Goal: Use online tool/utility: Utilize a website feature to perform a specific function

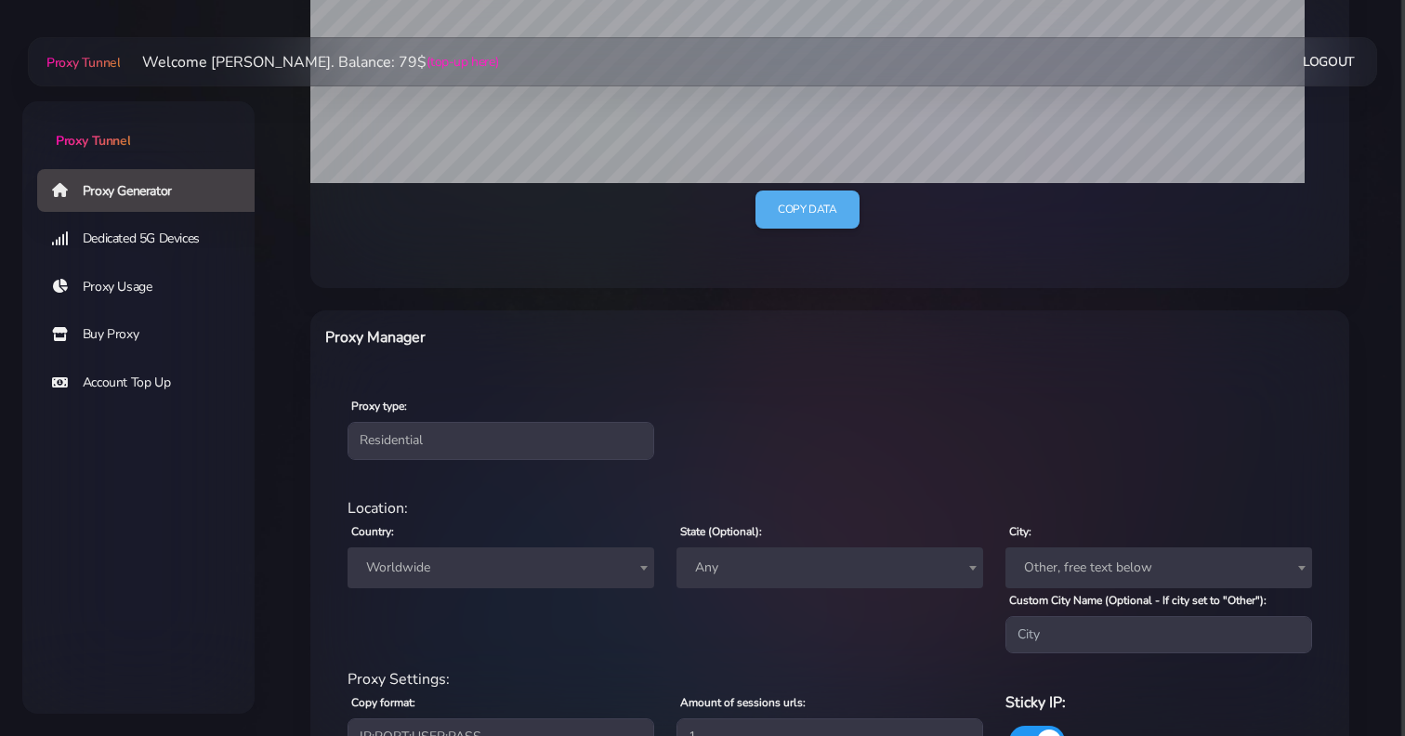
scroll to position [634, 0]
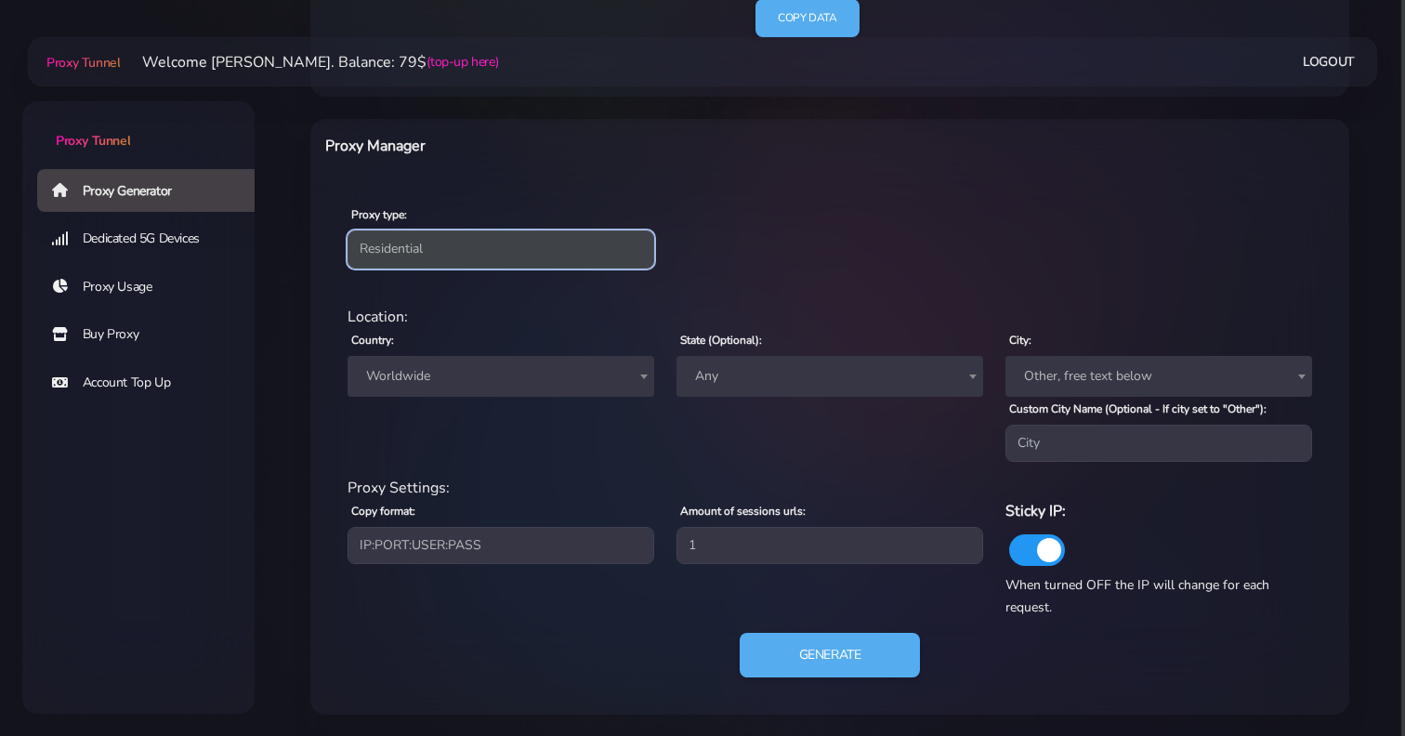
click at [508, 263] on select "Residential Static Mobile" at bounding box center [501, 248] width 307 height 37
click at [348, 268] on select "Residential Static Mobile" at bounding box center [501, 248] width 307 height 37
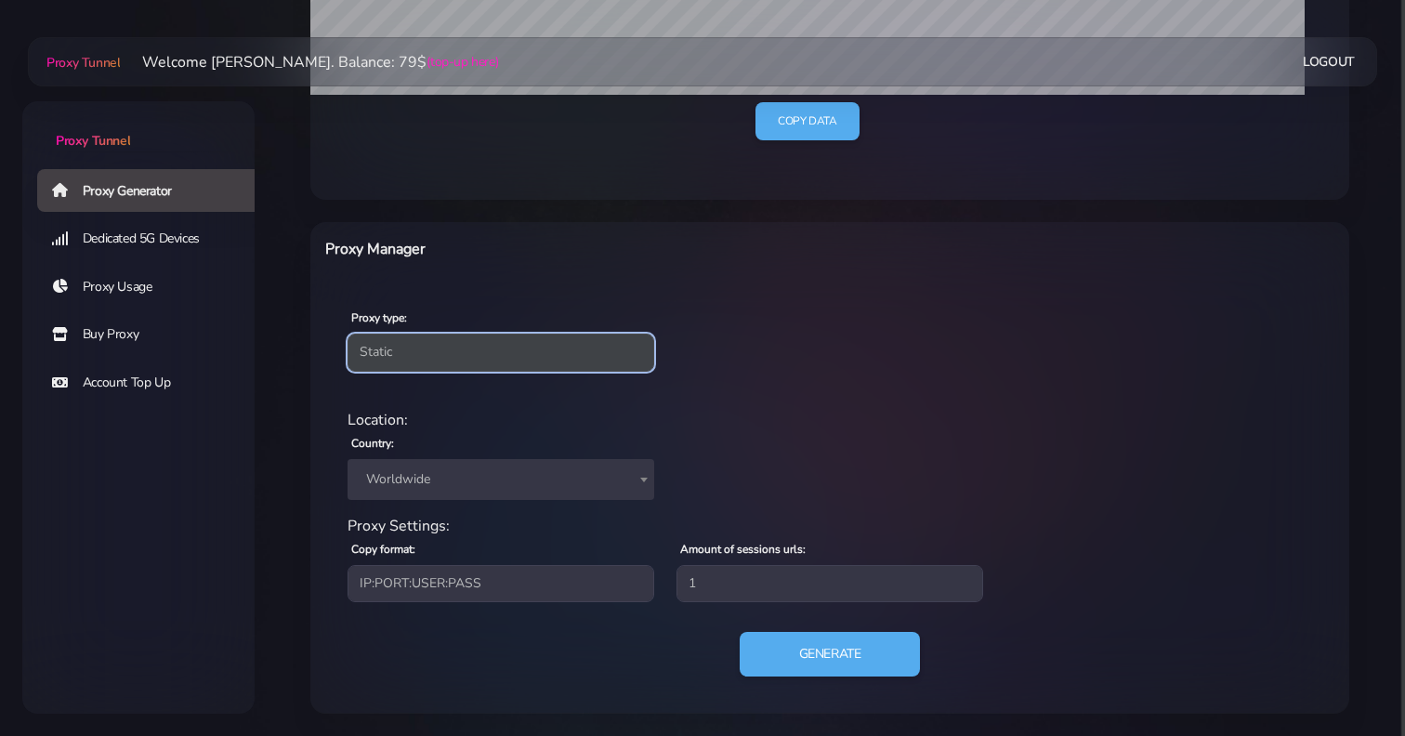
scroll to position [530, 0]
click at [505, 368] on select "Residential Static Mobile" at bounding box center [501, 353] width 307 height 37
select select "residential"
click at [348, 335] on select "Residential Static Mobile" at bounding box center [501, 353] width 307 height 37
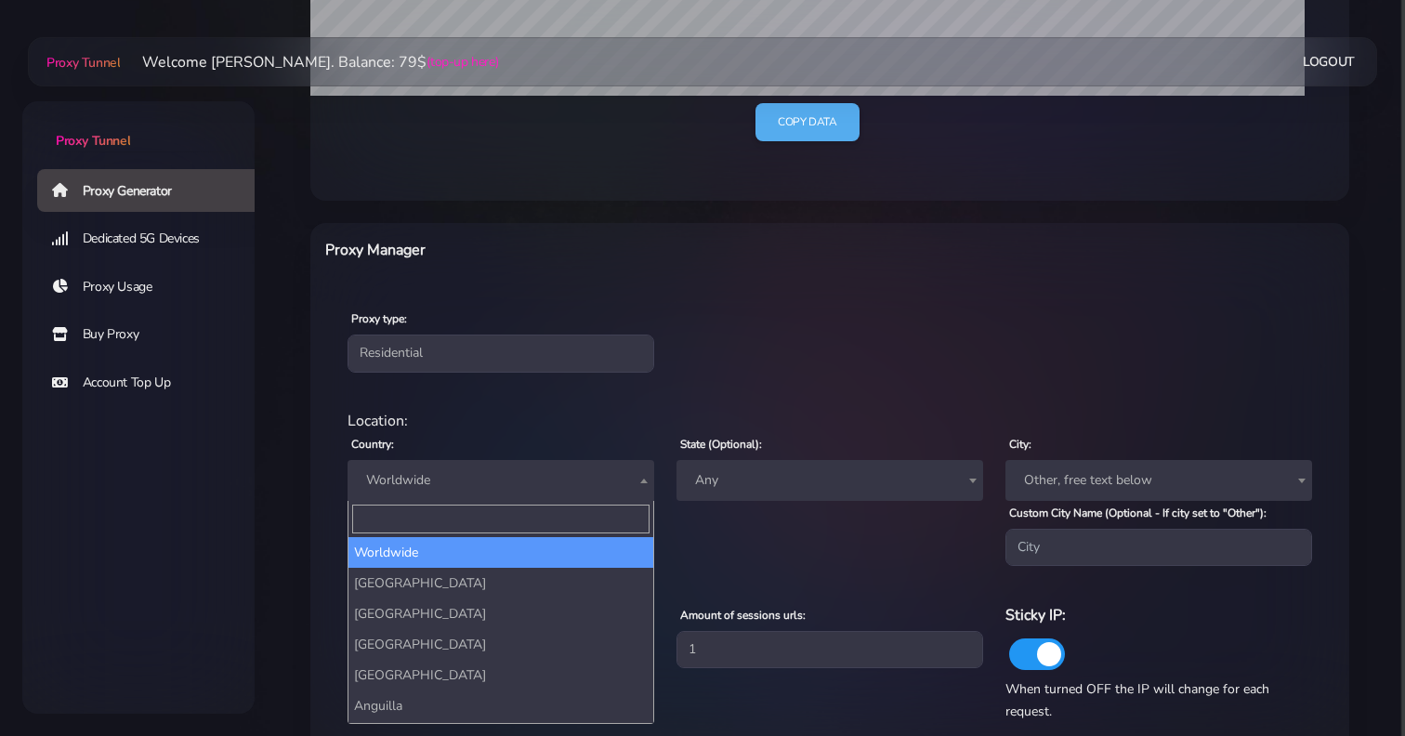
click at [499, 480] on span "Worldwide" at bounding box center [501, 480] width 284 height 26
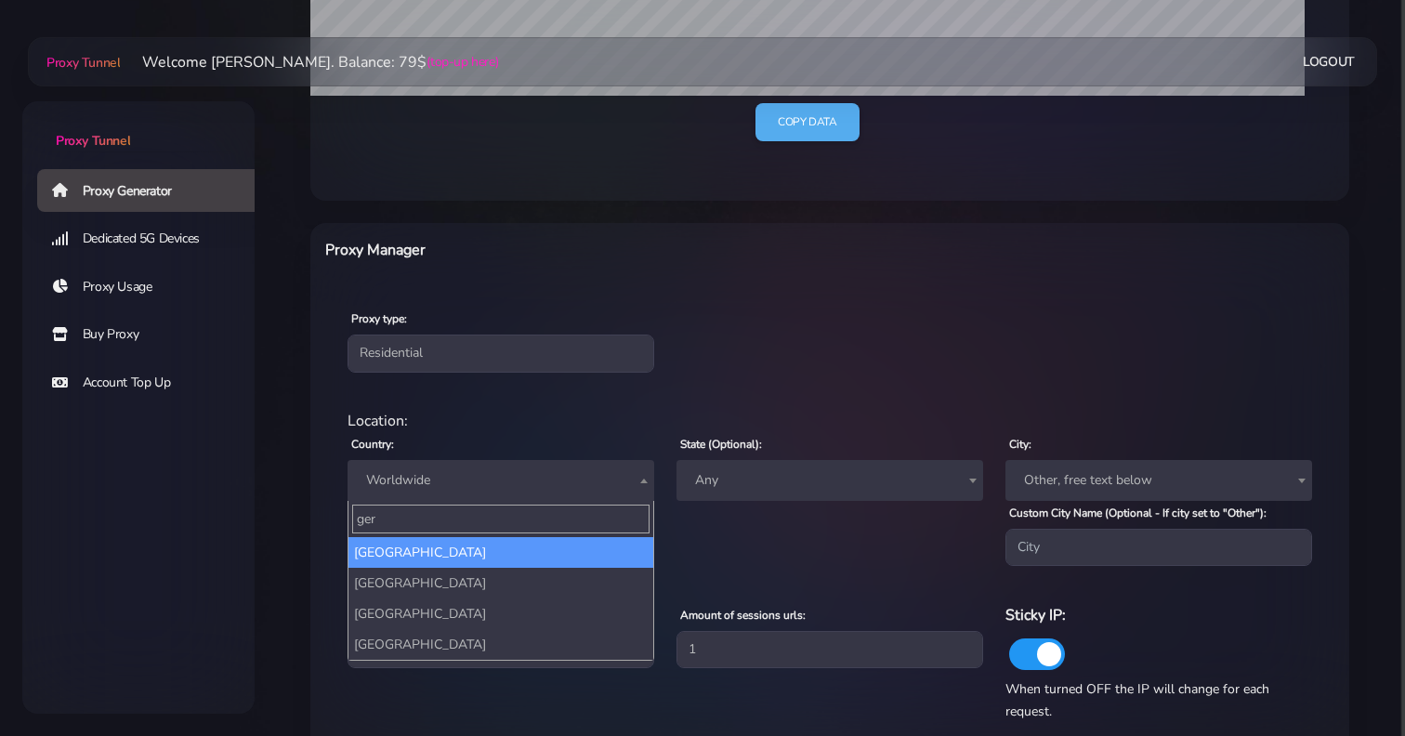
type input "ger"
select select "DE"
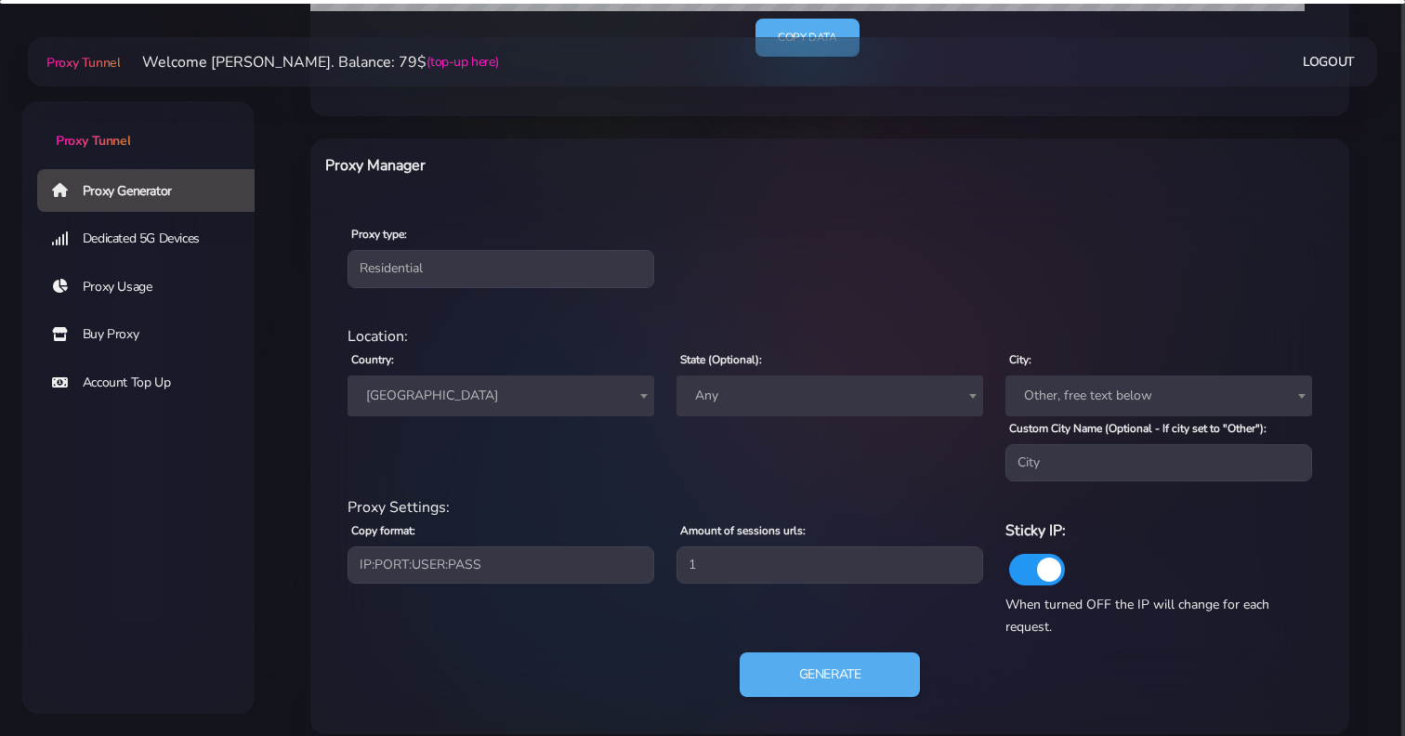
scroll to position [634, 0]
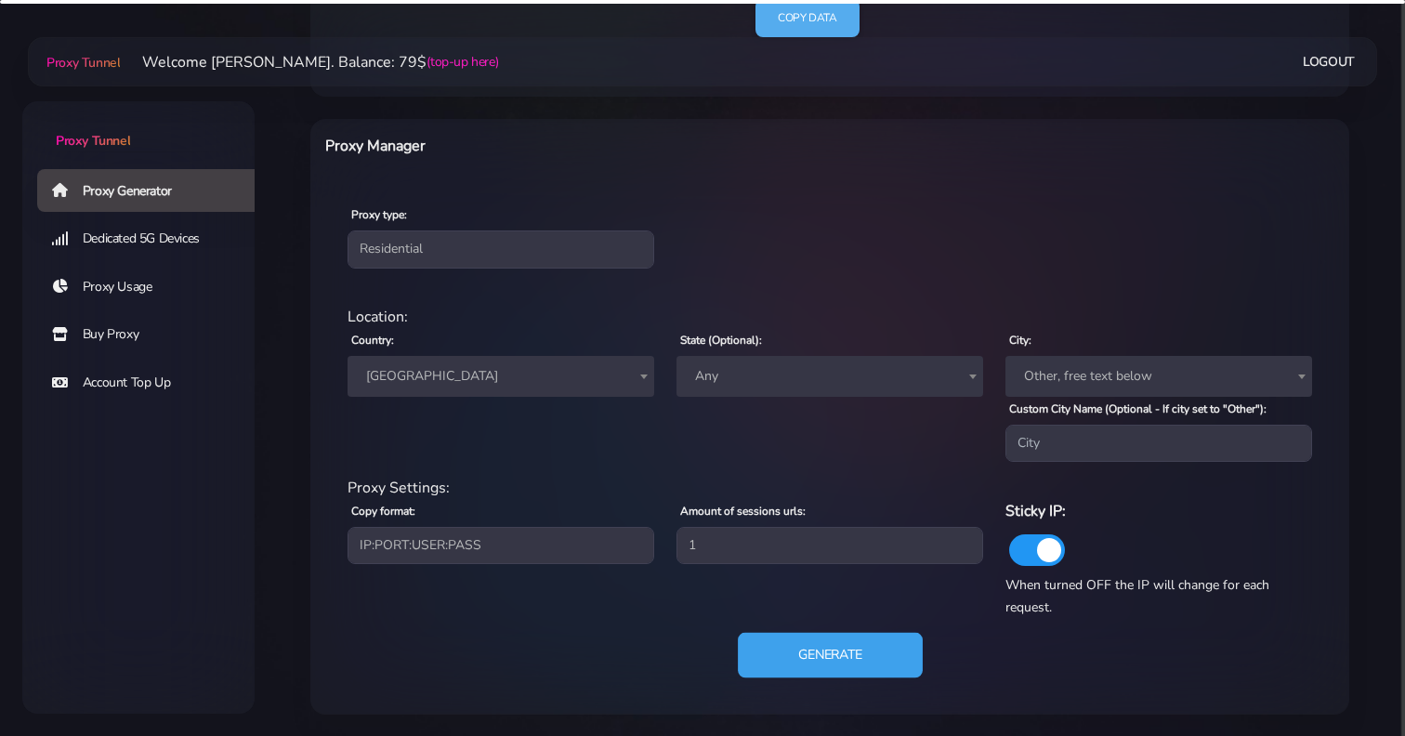
click at [827, 667] on button "Generate" at bounding box center [830, 656] width 185 height 46
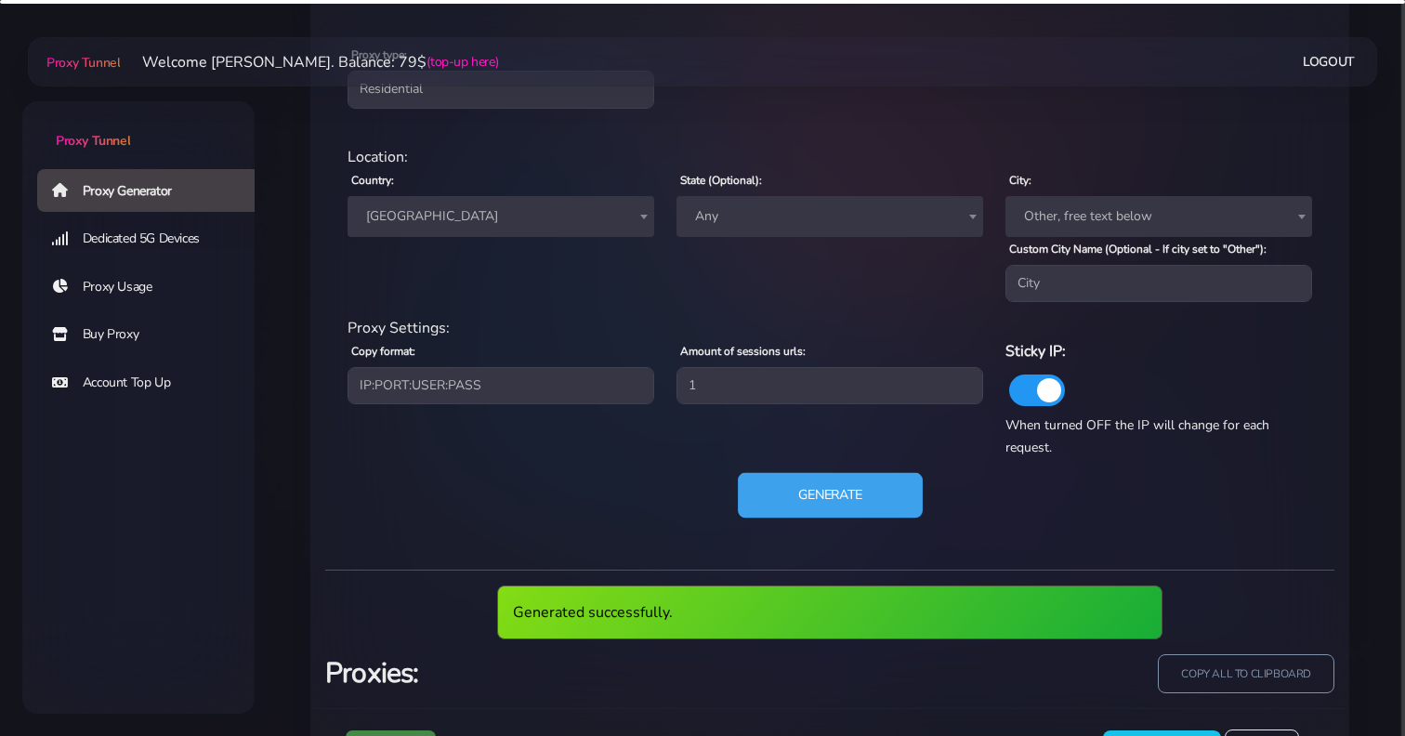
scroll to position [884, 0]
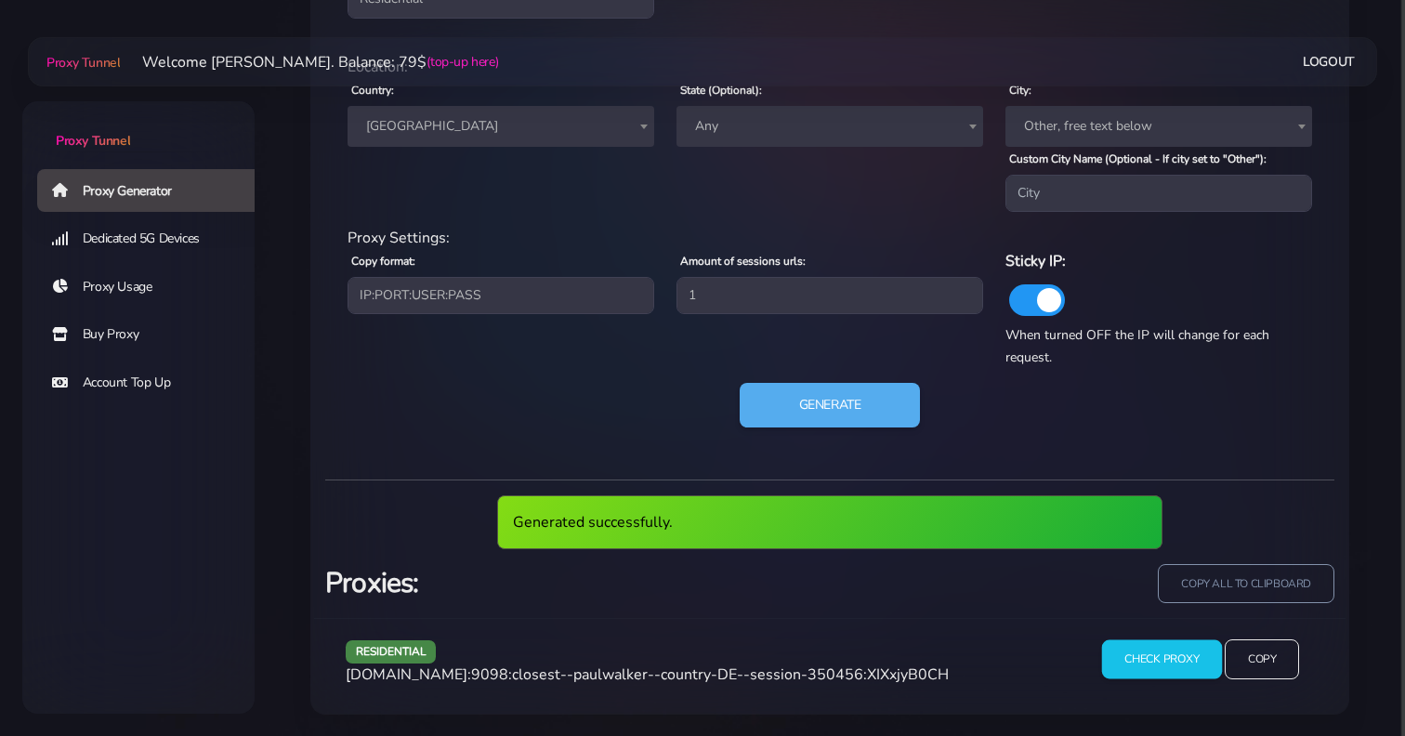
click at [1154, 648] on input "Check Proxy" at bounding box center [1162, 659] width 120 height 39
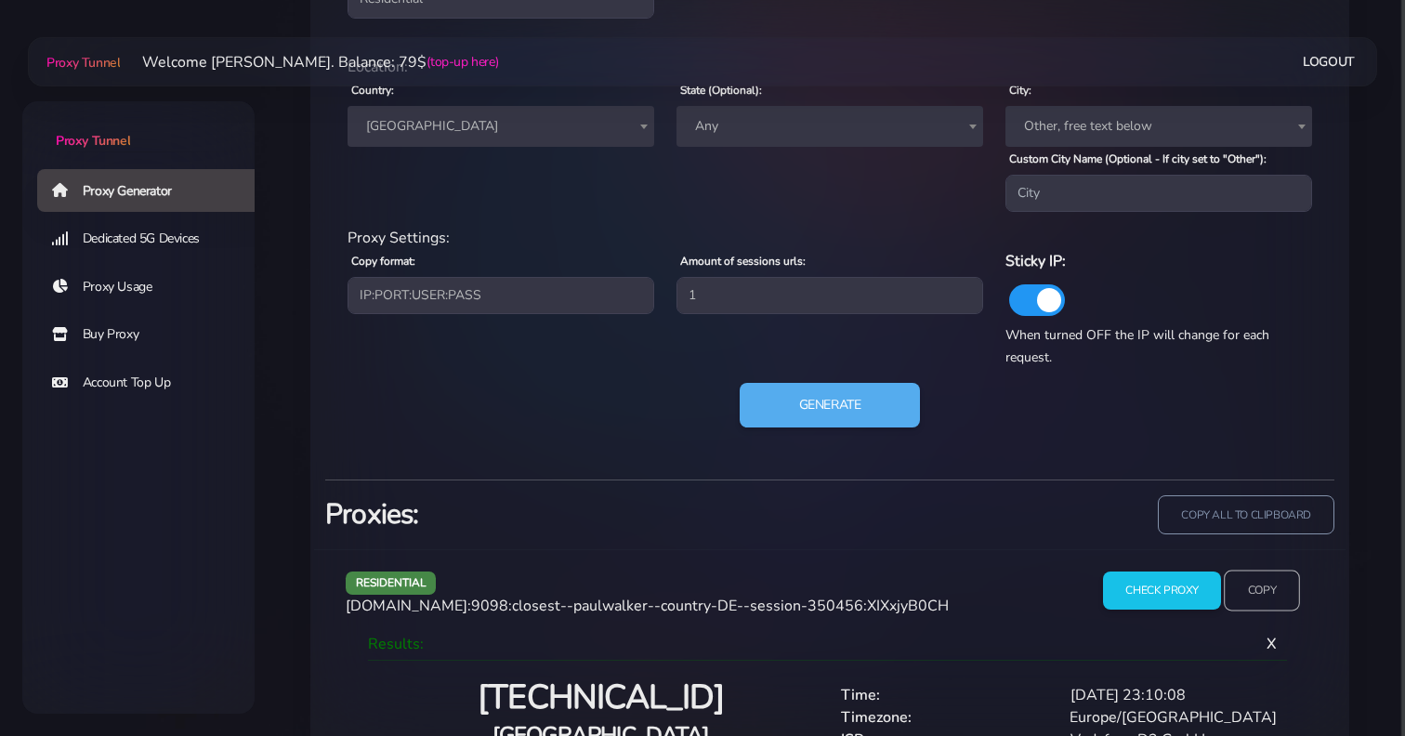
click at [1271, 584] on input "Copy" at bounding box center [1262, 591] width 76 height 41
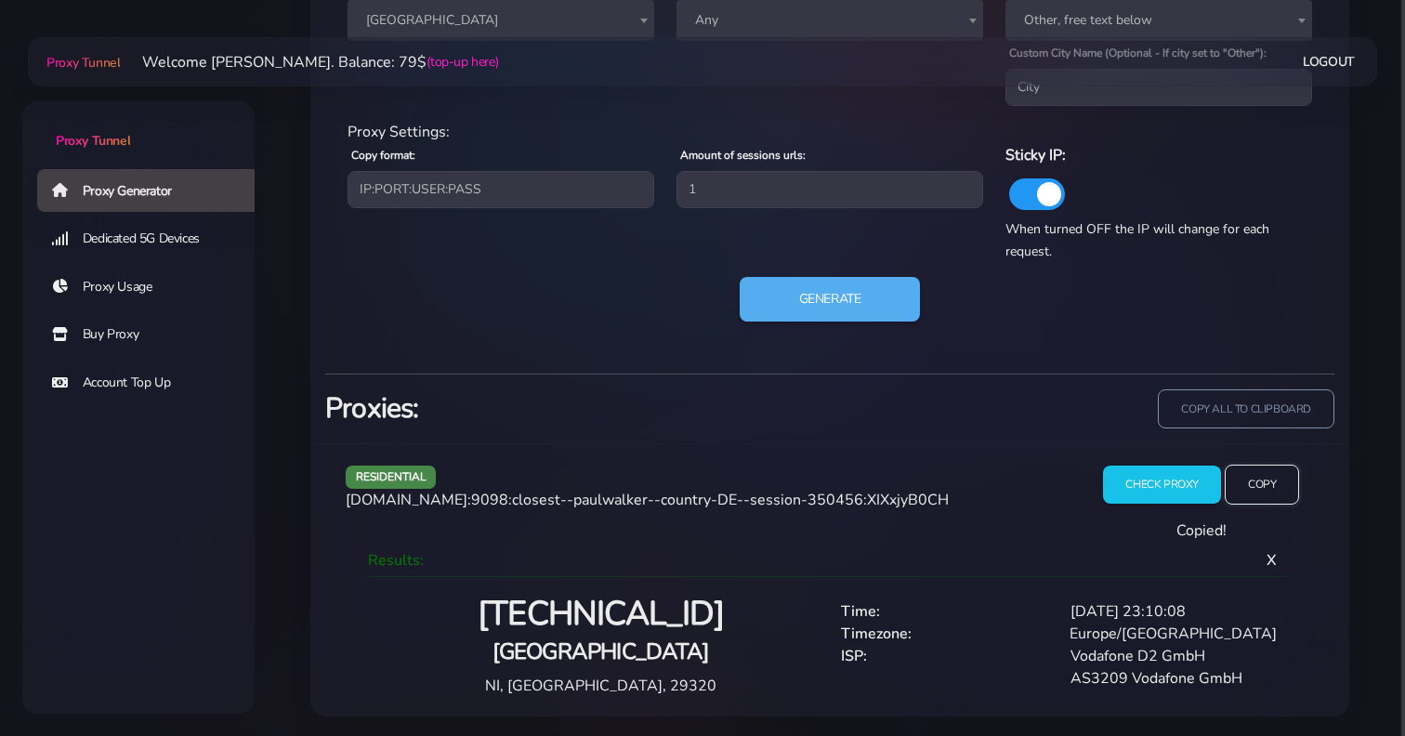
scroll to position [970, 0]
